Goal: Information Seeking & Learning: Learn about a topic

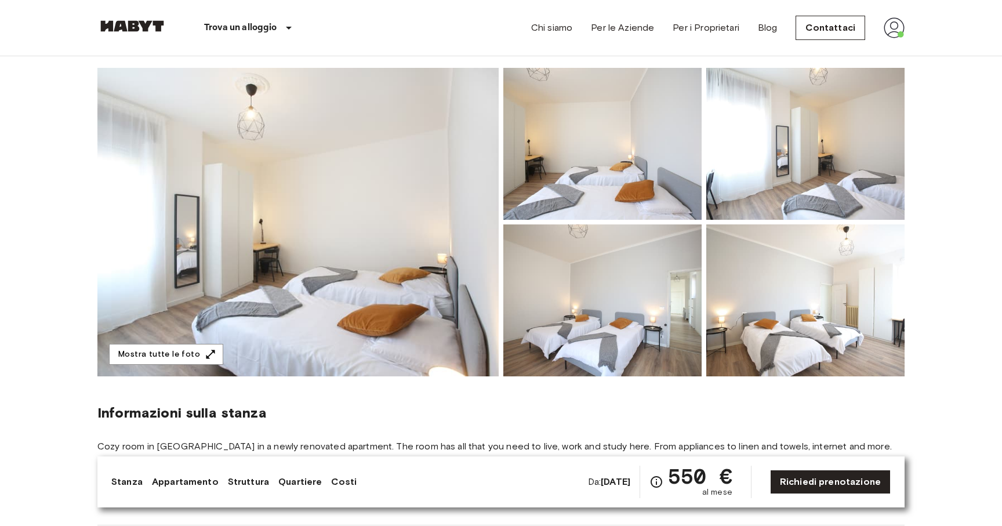
scroll to position [86, 0]
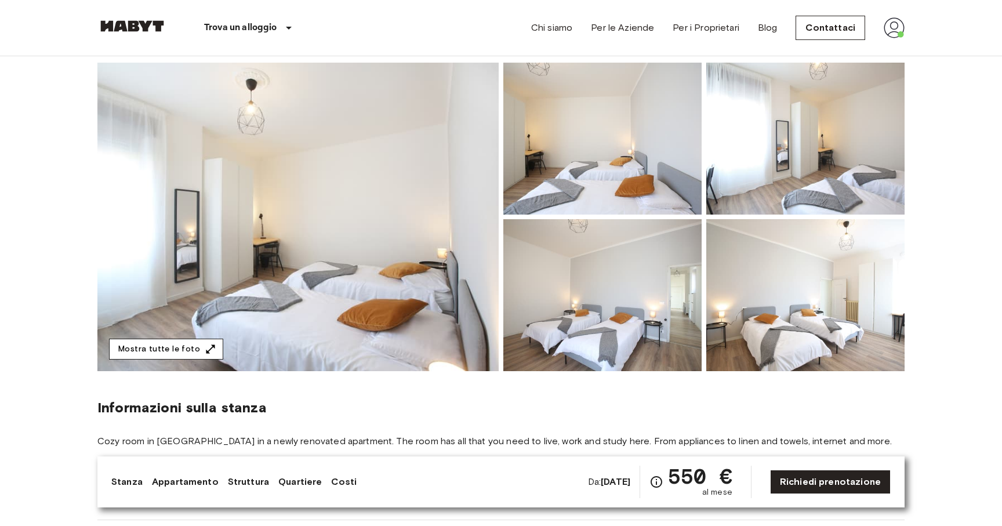
click at [205, 344] on icon "button" at bounding box center [211, 349] width 12 height 12
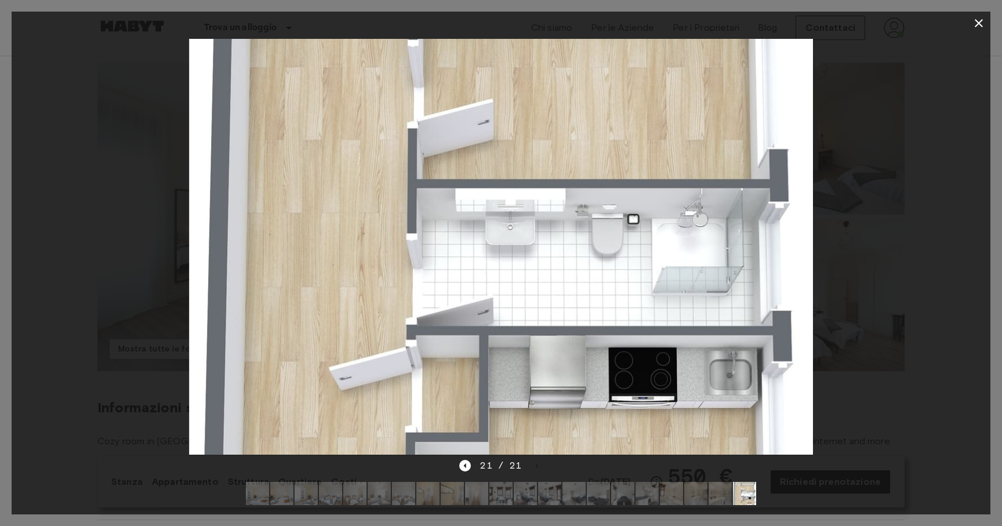
click at [982, 26] on icon "button" at bounding box center [979, 23] width 8 height 8
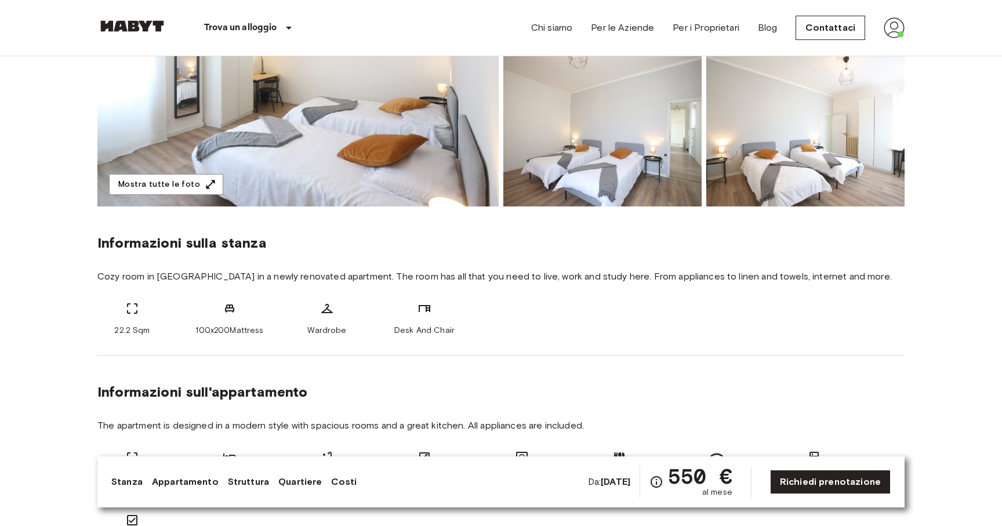
scroll to position [276, 0]
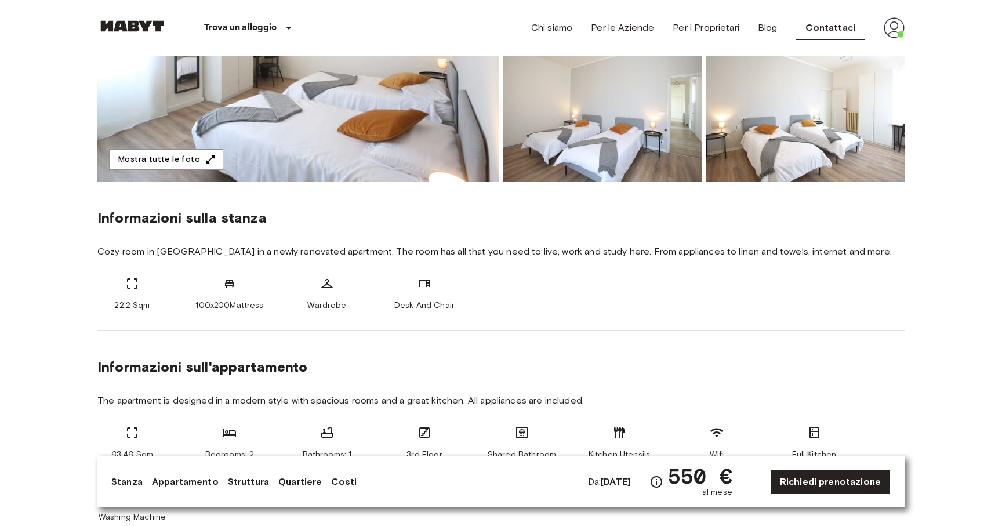
click at [337, 255] on span "Cozy room in [GEOGRAPHIC_DATA] in a newly renovated apartment. The room has all…" at bounding box center [500, 251] width 807 height 13
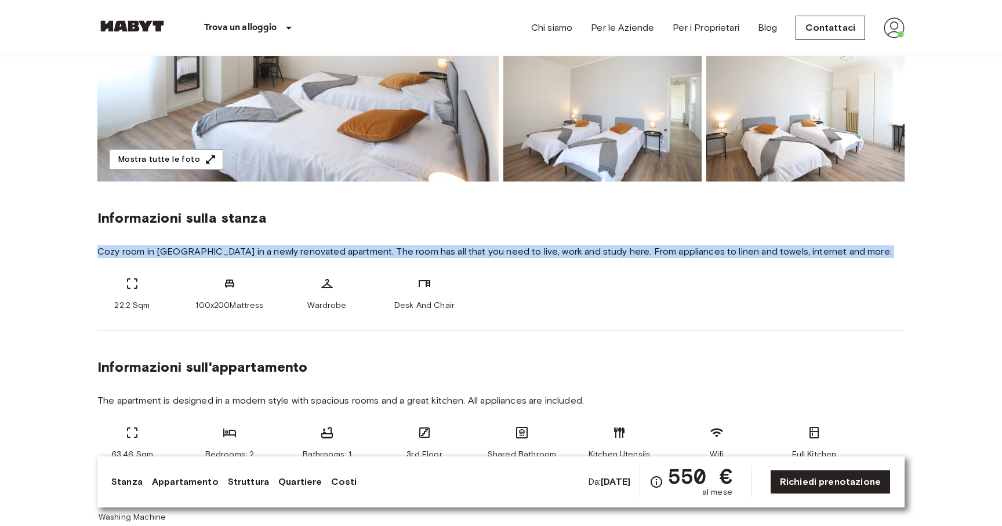
click at [337, 255] on span "Cozy room in [GEOGRAPHIC_DATA] in a newly renovated apartment. The room has all…" at bounding box center [500, 251] width 807 height 13
copy div "Cozy room in [GEOGRAPHIC_DATA] in a newly renovated apartment. The room has all…"
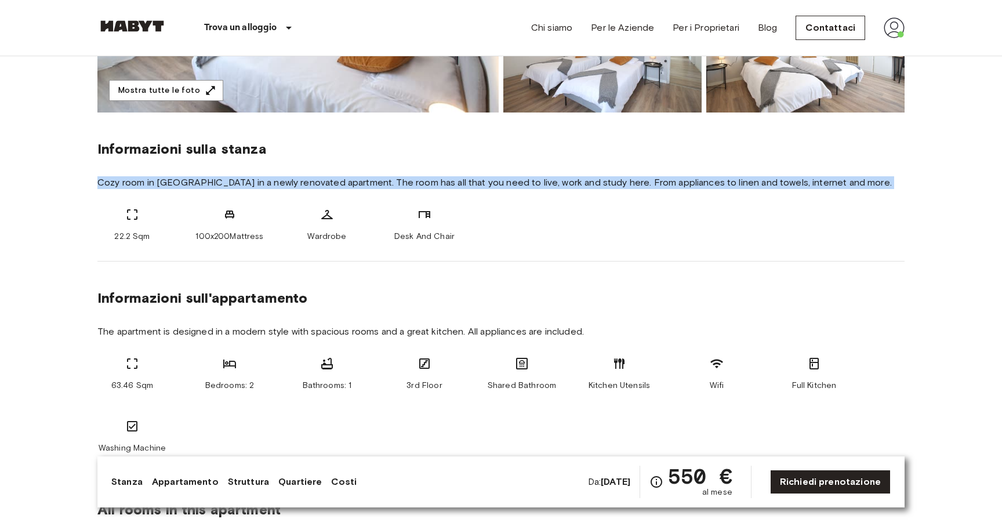
scroll to position [362, 0]
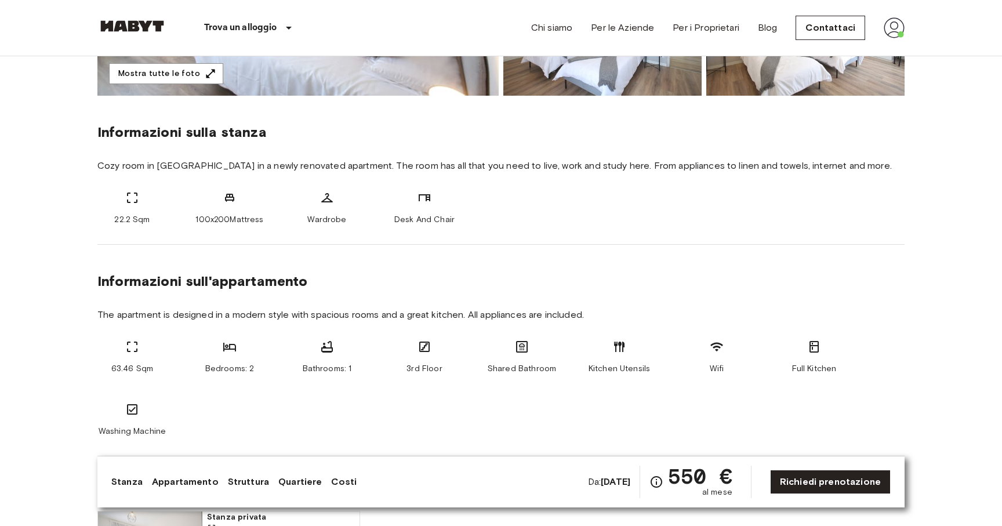
click at [304, 317] on span "The apartment is designed in a modern style with spacious rooms and a great kit…" at bounding box center [500, 314] width 807 height 13
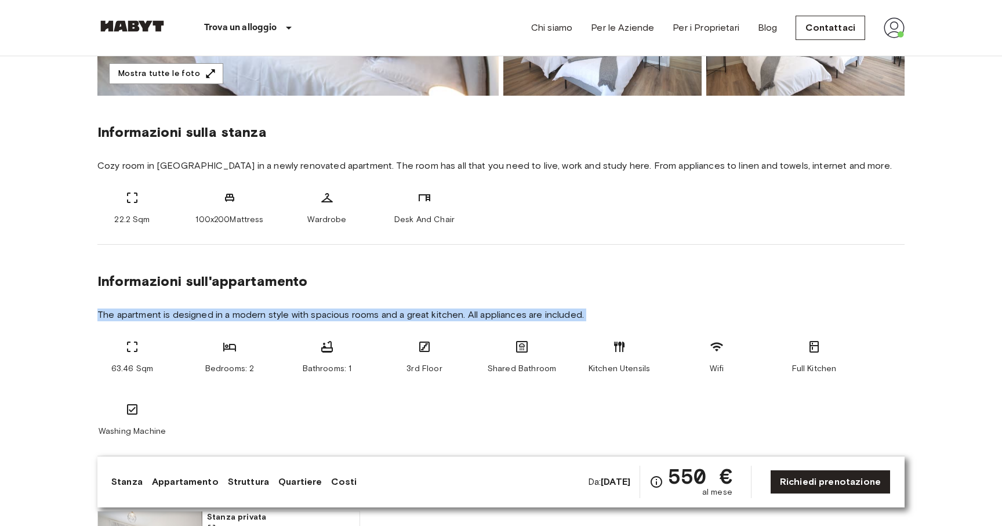
click at [304, 317] on span "The apartment is designed in a modern style with spacious rooms and a great kit…" at bounding box center [500, 314] width 807 height 13
copy section "The apartment is designed in a modern style with spacious rooms and a great kit…"
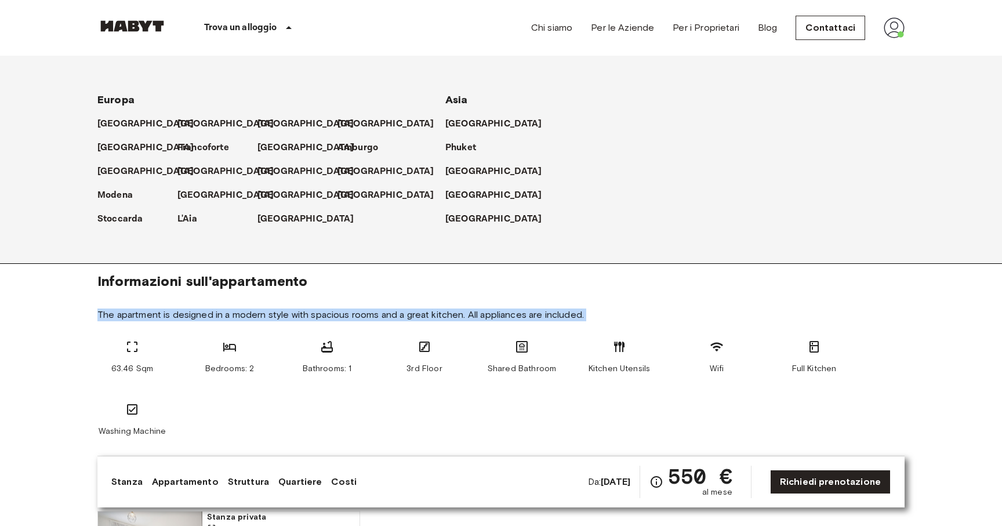
scroll to position [0, 0]
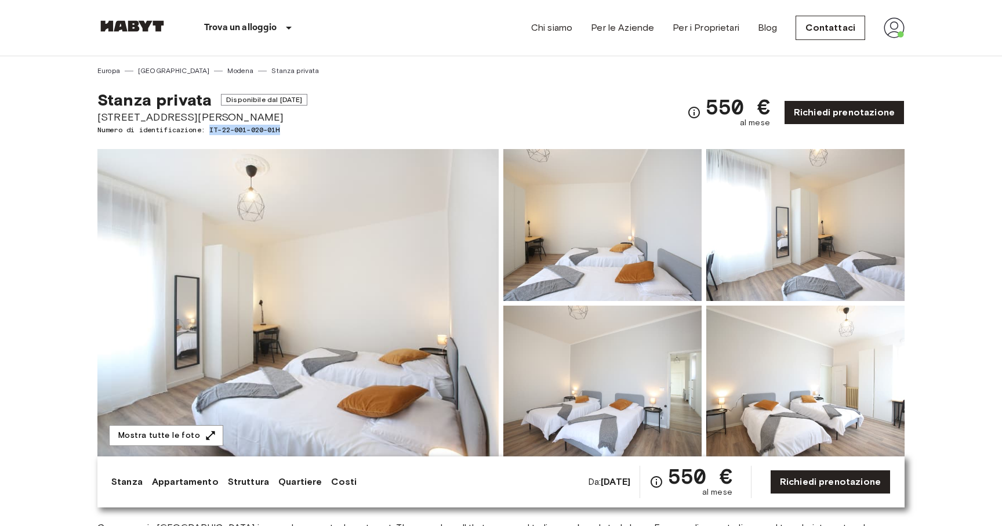
drag, startPoint x: 287, startPoint y: 126, endPoint x: 212, endPoint y: 132, distance: 75.5
click at [212, 132] on span "Numero di identificazione: IT-22-001-020-01H" at bounding box center [202, 130] width 210 height 10
copy span "IT-22-001-020-01H"
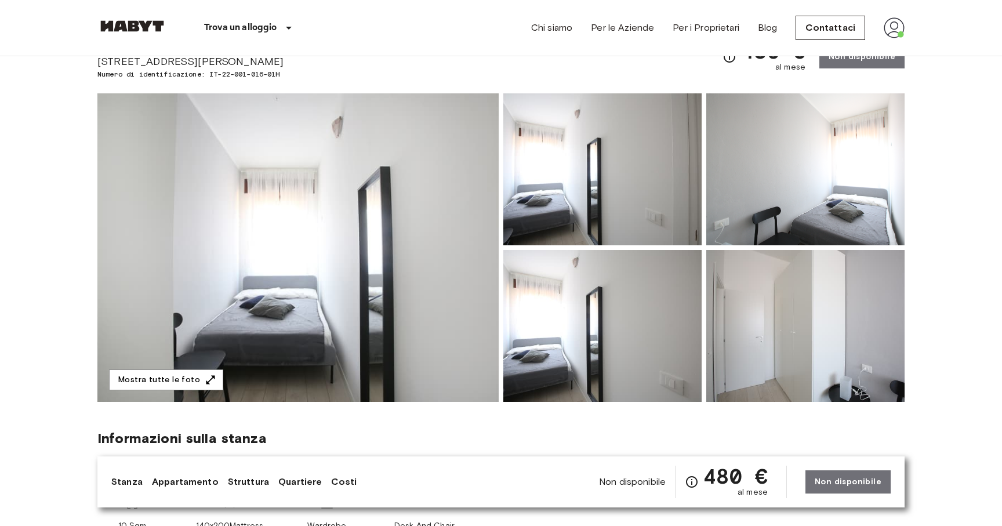
scroll to position [78, 0]
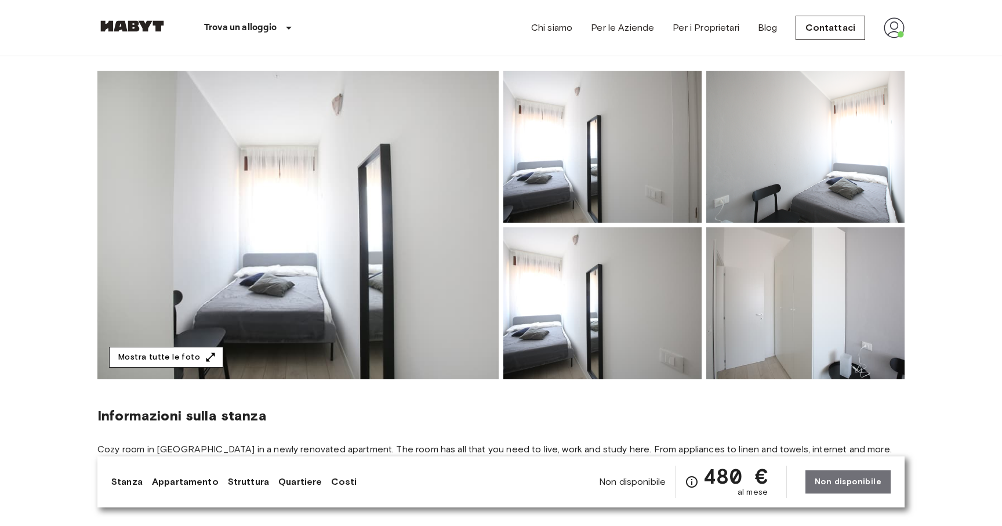
click at [191, 352] on button "Mostra tutte le foto" at bounding box center [166, 357] width 114 height 21
